Goal: Navigation & Orientation: Find specific page/section

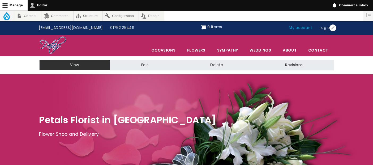
click at [302, 29] on link "My account" at bounding box center [300, 28] width 31 height 10
click at [302, 27] on link "My account" at bounding box center [300, 28] width 31 height 10
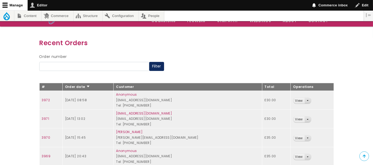
scroll to position [24, 0]
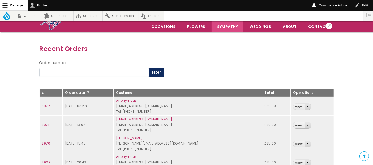
click at [225, 23] on link "Sympathy" at bounding box center [227, 26] width 32 height 11
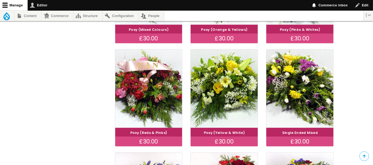
scroll to position [298, 0]
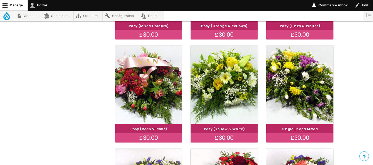
click at [372, 159] on div "Open configuration options Configure block Remove block Open configuration opti…" at bounding box center [186, 30] width 373 height 480
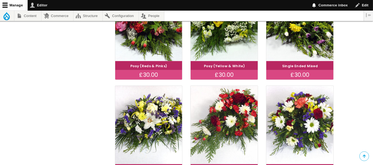
scroll to position [373, 0]
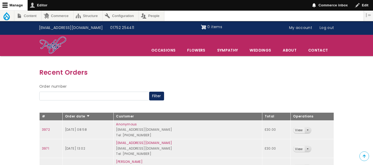
scroll to position [24, 0]
